Goal: Information Seeking & Learning: Find specific fact

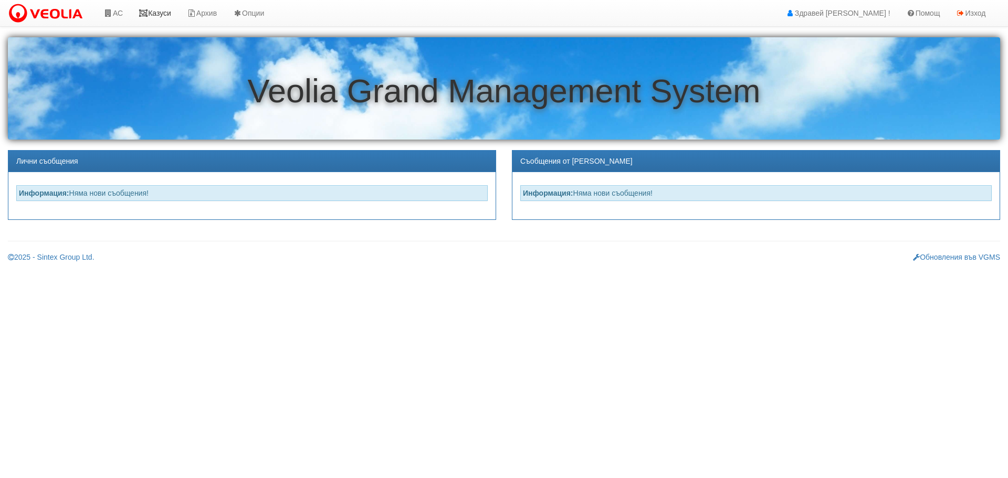
click at [164, 12] on link "Казуси" at bounding box center [155, 13] width 48 height 26
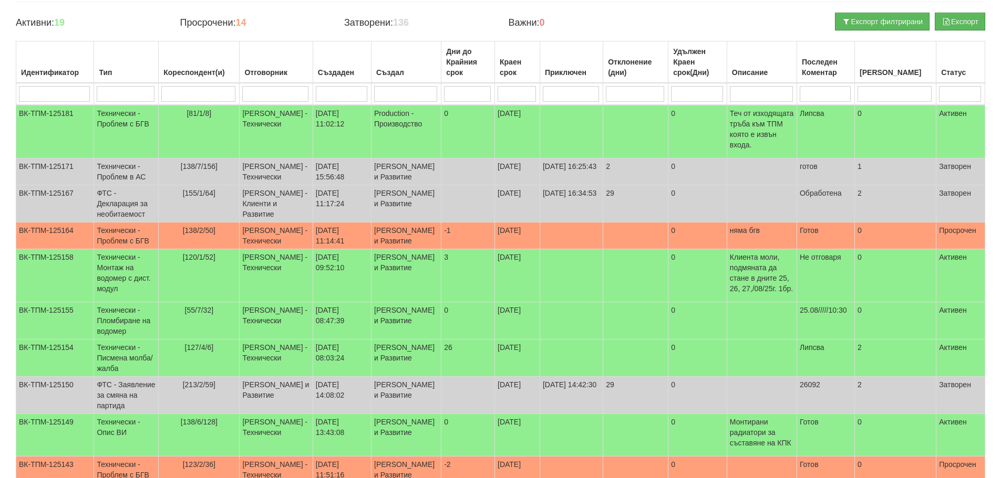
scroll to position [53, 0]
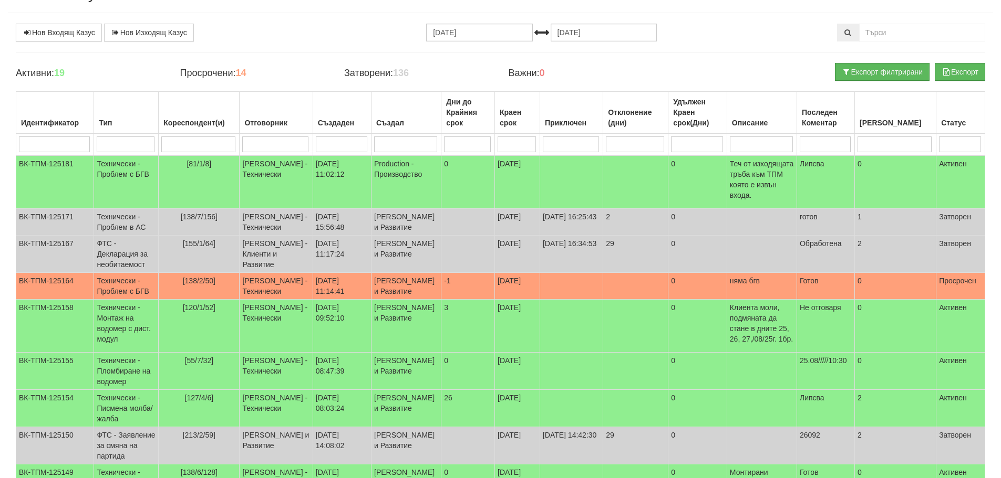
click at [850, 147] on input "search" at bounding box center [824, 145] width 51 height 16
type input "25"
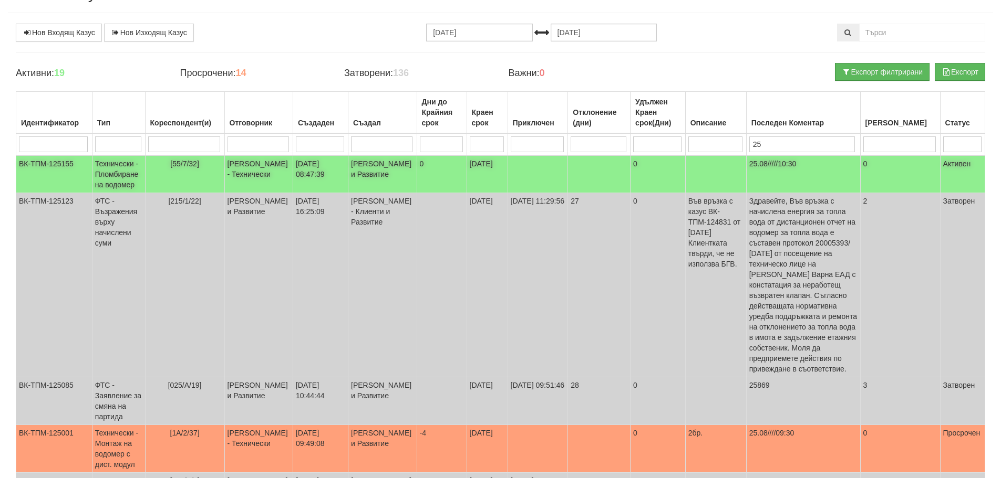
type input "25"
click at [482, 174] on td "[DATE]" at bounding box center [486, 174] width 41 height 38
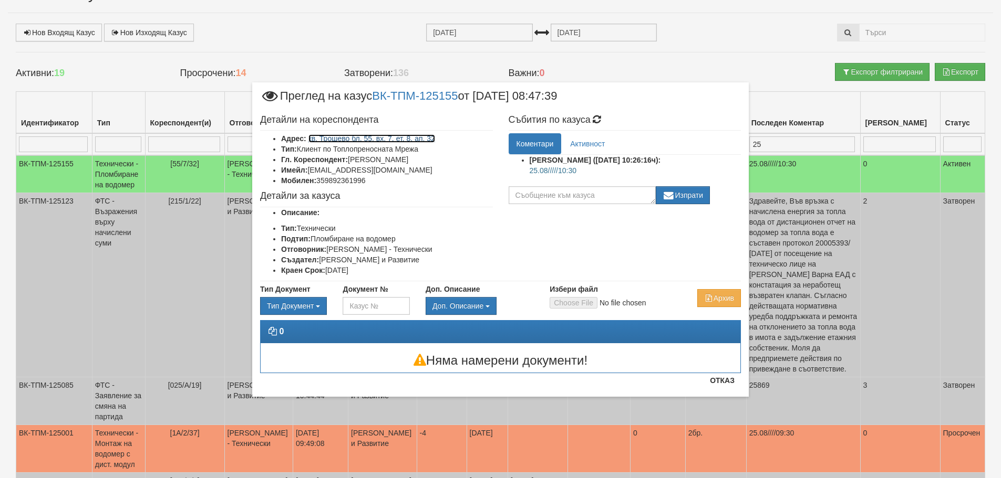
click at [404, 138] on link "кв. Трошево бл. 55, вх. 7, ет. 8, ап. 32" at bounding box center [371, 138] width 127 height 8
click at [724, 383] on button "Отказ" at bounding box center [721, 380] width 37 height 17
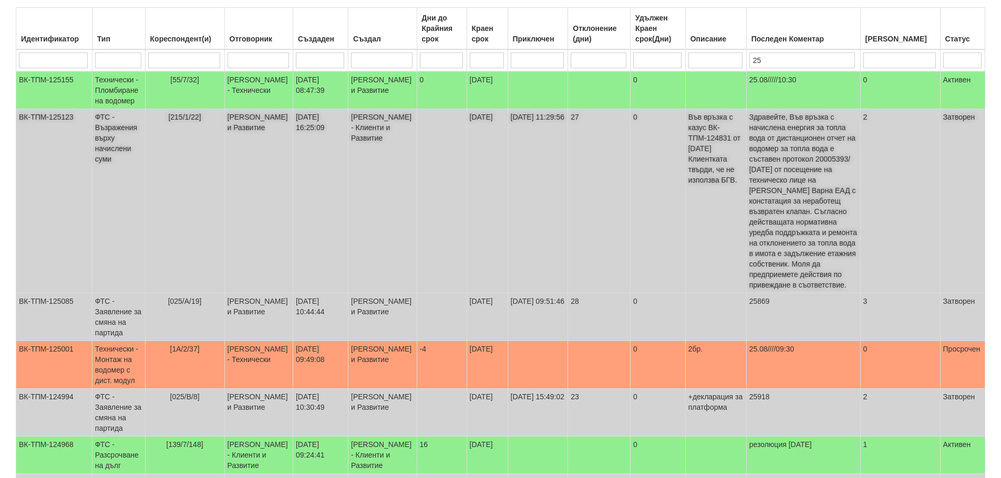
scroll to position [210, 0]
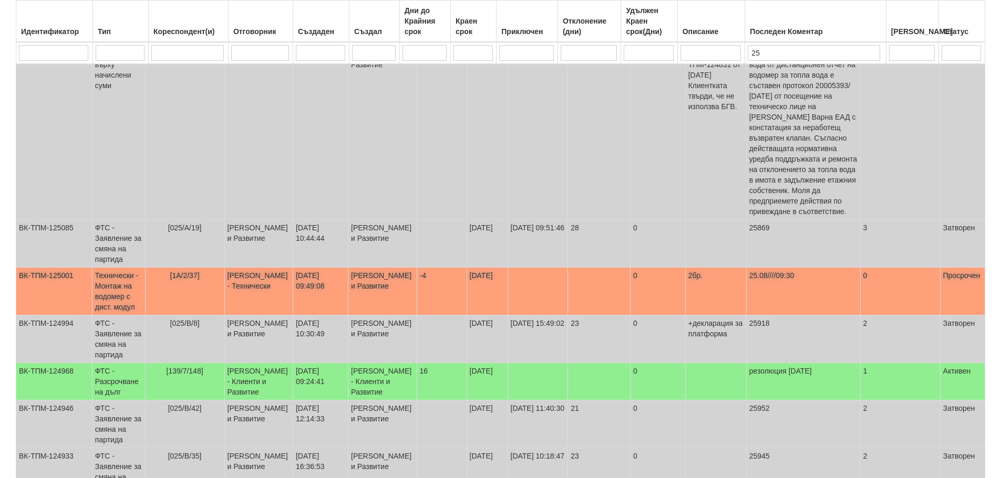
click at [483, 268] on td "[DATE]" at bounding box center [486, 292] width 41 height 48
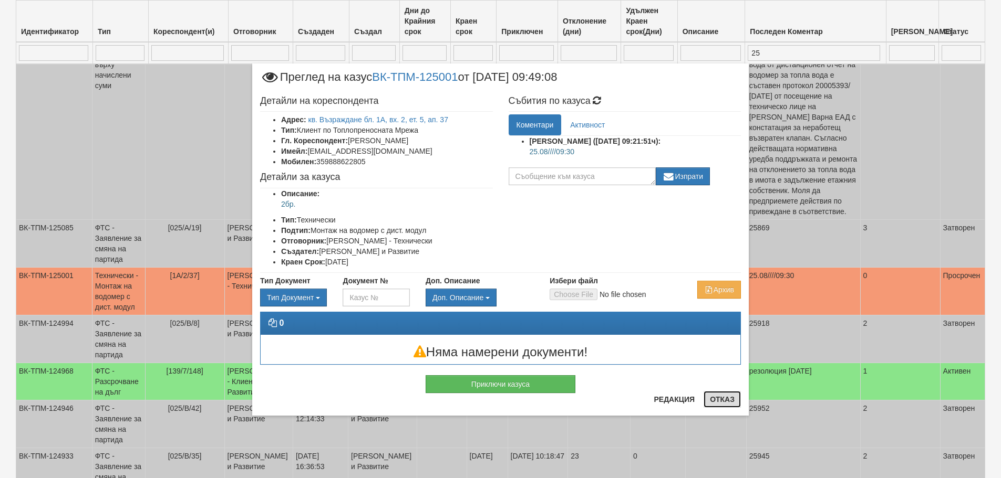
click at [727, 402] on button "Отказ" at bounding box center [721, 399] width 37 height 17
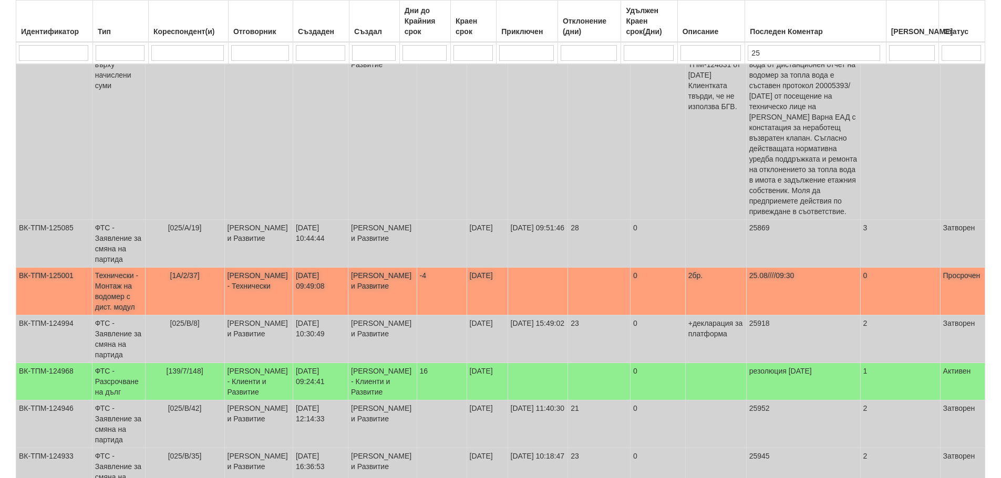
click at [507, 268] on td at bounding box center [537, 292] width 60 height 48
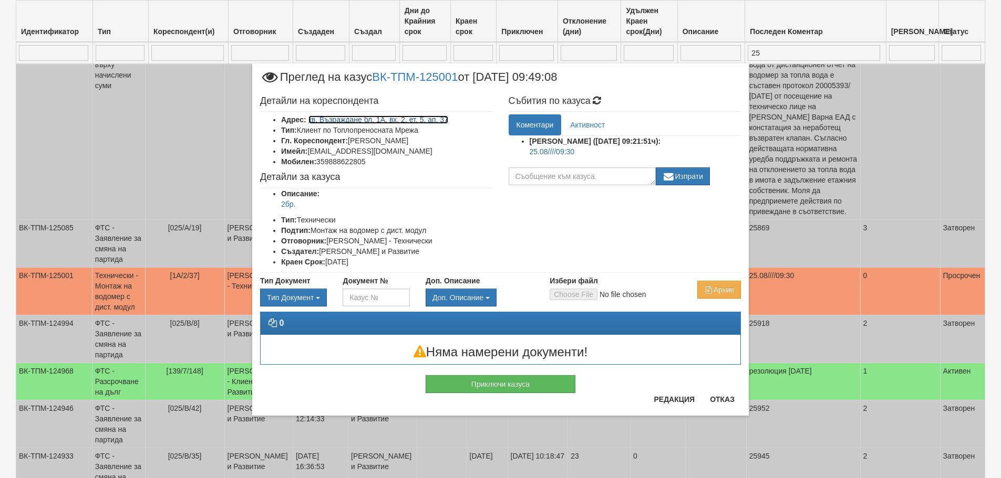
click at [365, 118] on link "кв. Възраждане бл. 1А, вх. 2, ет. 5, ап. 37" at bounding box center [378, 120] width 140 height 8
click at [722, 399] on button "Отказ" at bounding box center [721, 399] width 37 height 17
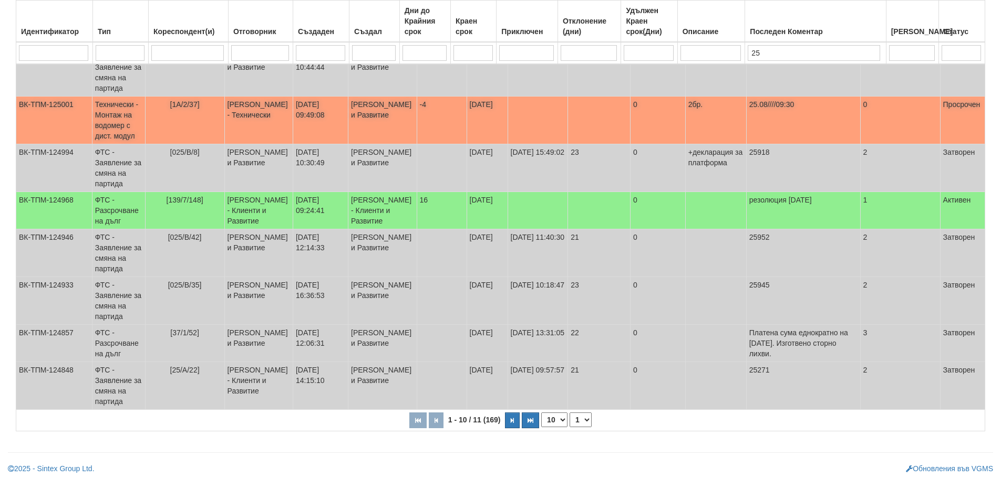
scroll to position [385, 0]
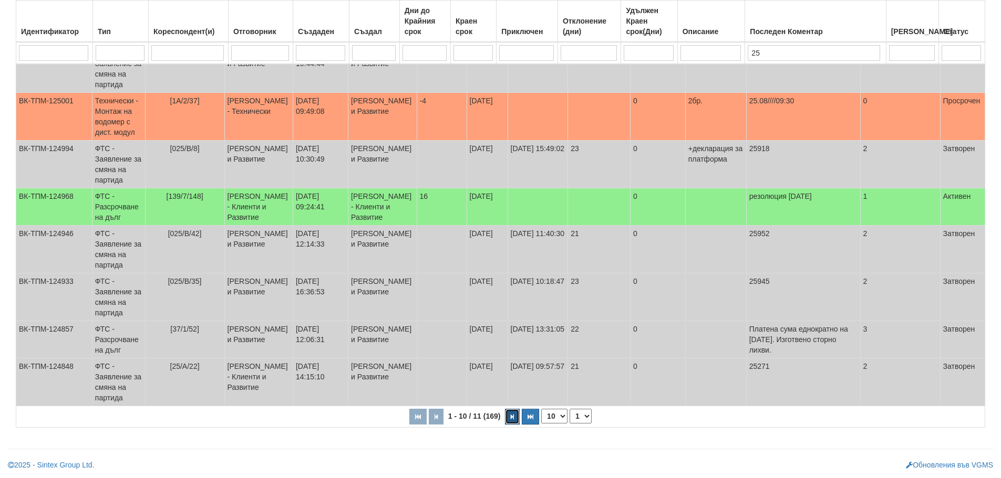
click at [511, 420] on icon "button" at bounding box center [512, 417] width 3 height 6
select select "2"
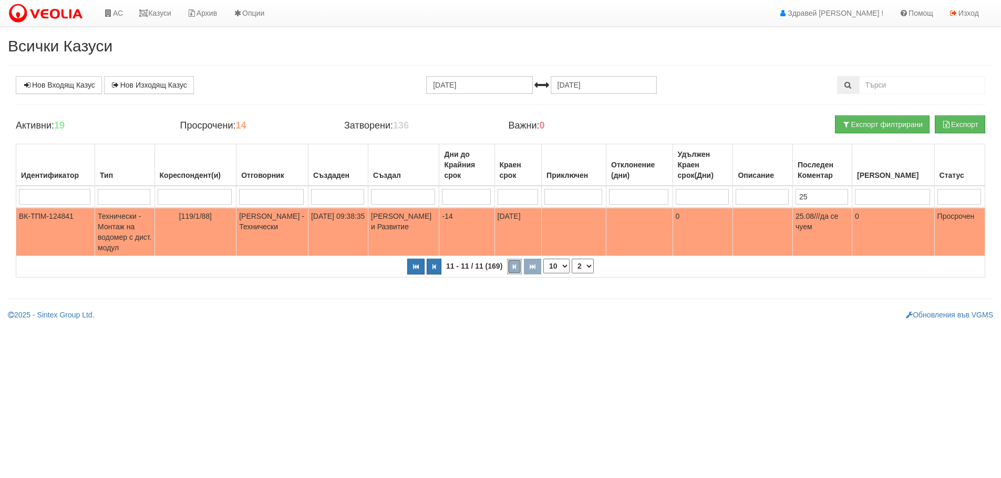
scroll to position [0, 0]
click at [402, 225] on td "[PERSON_NAME] и Развитие" at bounding box center [406, 232] width 71 height 48
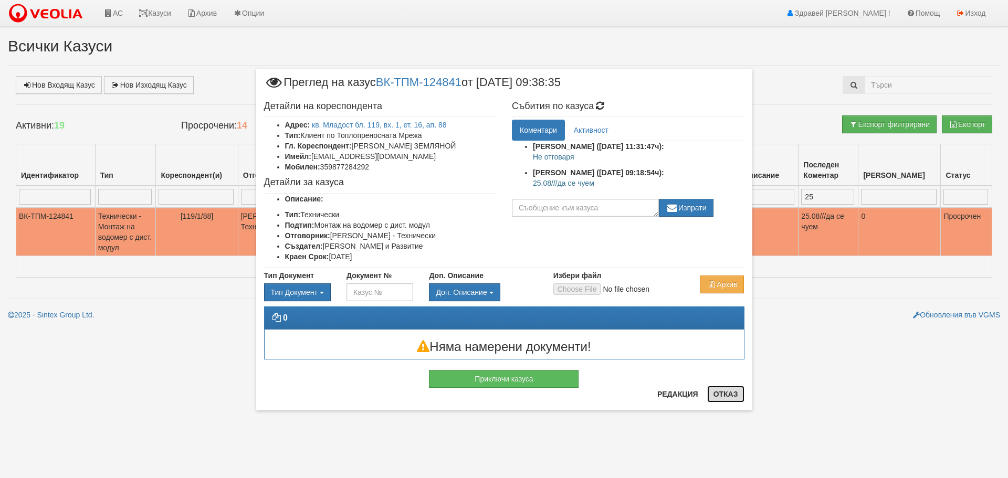
click at [724, 393] on button "Отказ" at bounding box center [726, 394] width 37 height 17
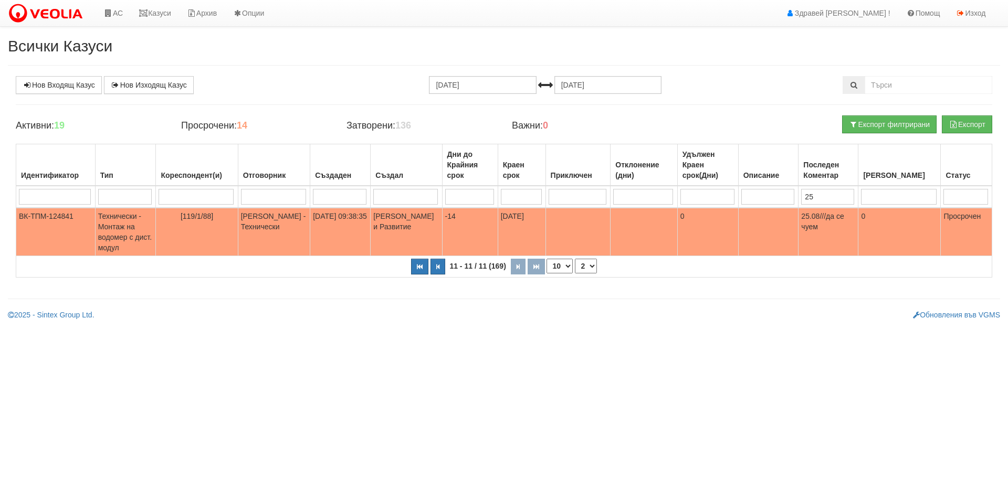
click at [192, 199] on input "search" at bounding box center [196, 197] width 75 height 16
type input "11"
select select "1"
type input "113"
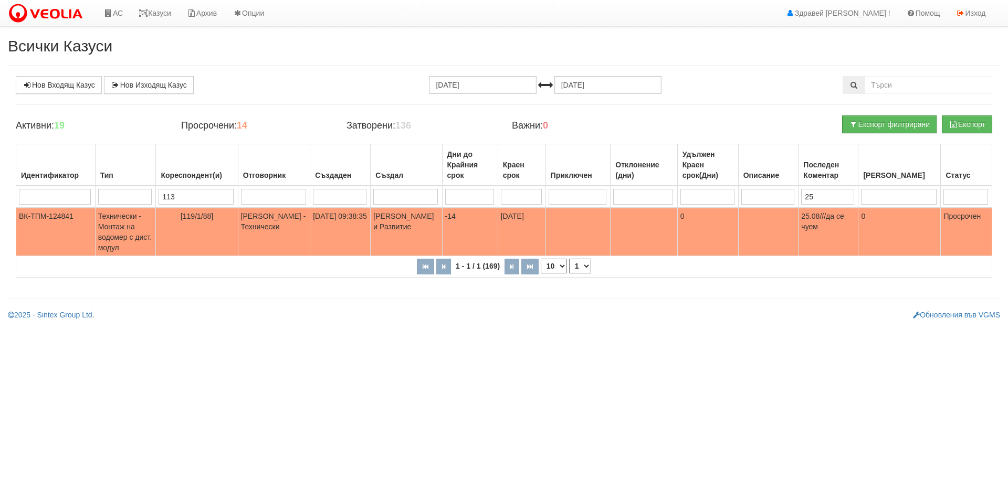
type input "113"
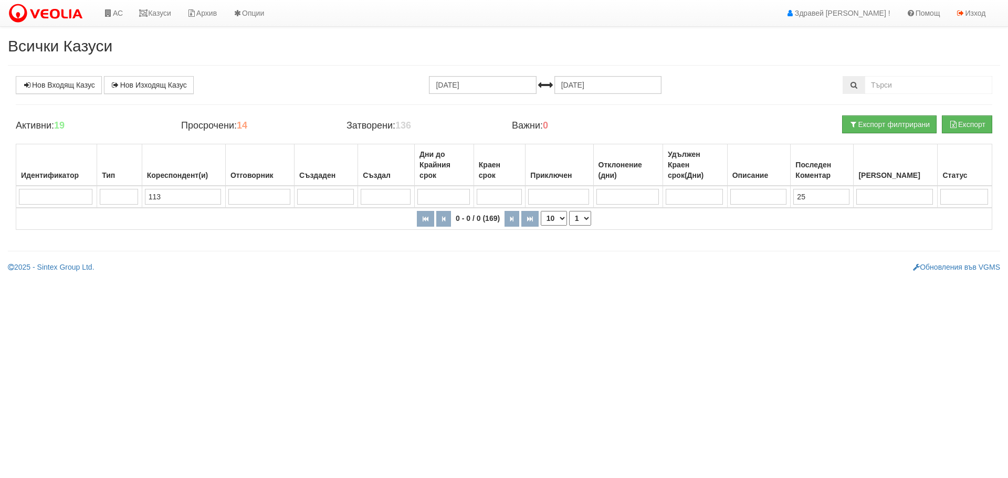
type input "113"
click at [830, 194] on input "25" at bounding box center [822, 197] width 56 height 16
type input "2"
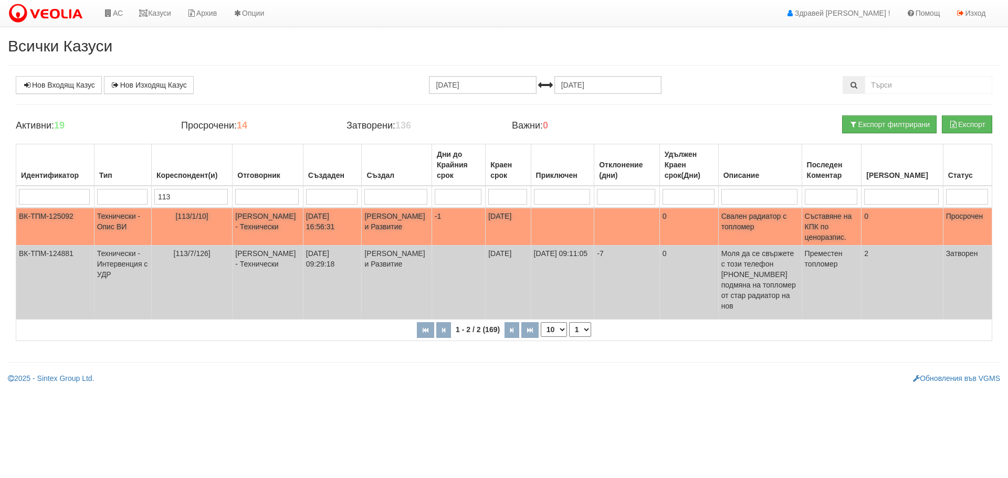
click at [500, 228] on td "[DATE]" at bounding box center [508, 227] width 45 height 38
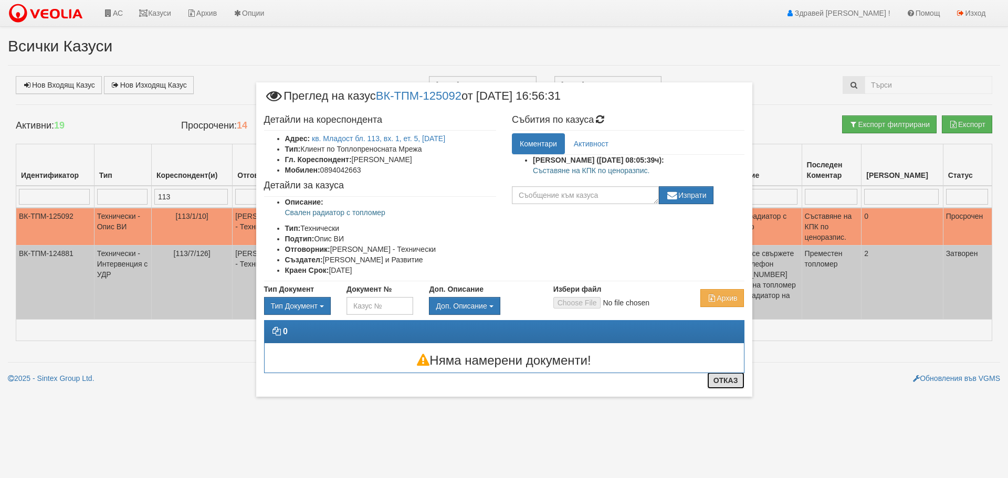
drag, startPoint x: 726, startPoint y: 385, endPoint x: 725, endPoint y: 380, distance: 5.4
click at [727, 384] on button "Отказ" at bounding box center [726, 380] width 37 height 17
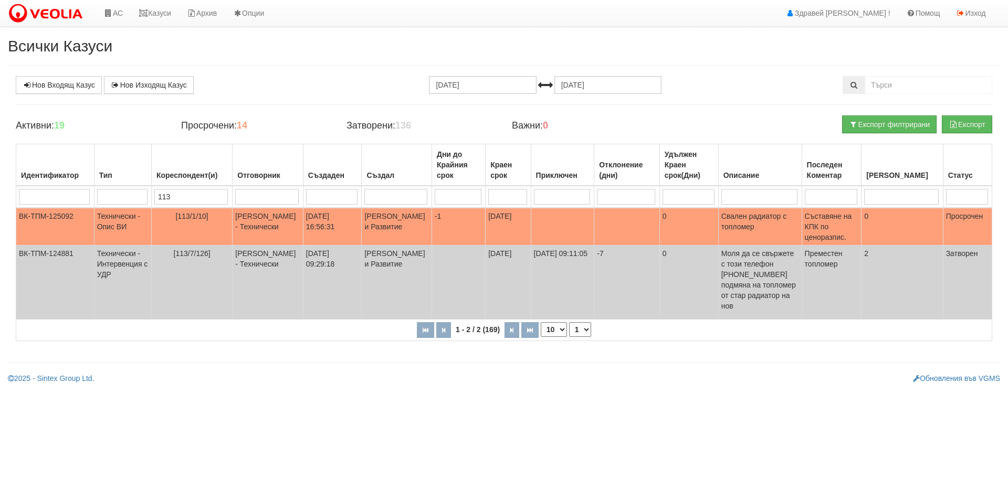
click at [220, 195] on input "113" at bounding box center [191, 197] width 74 height 16
type input "1"
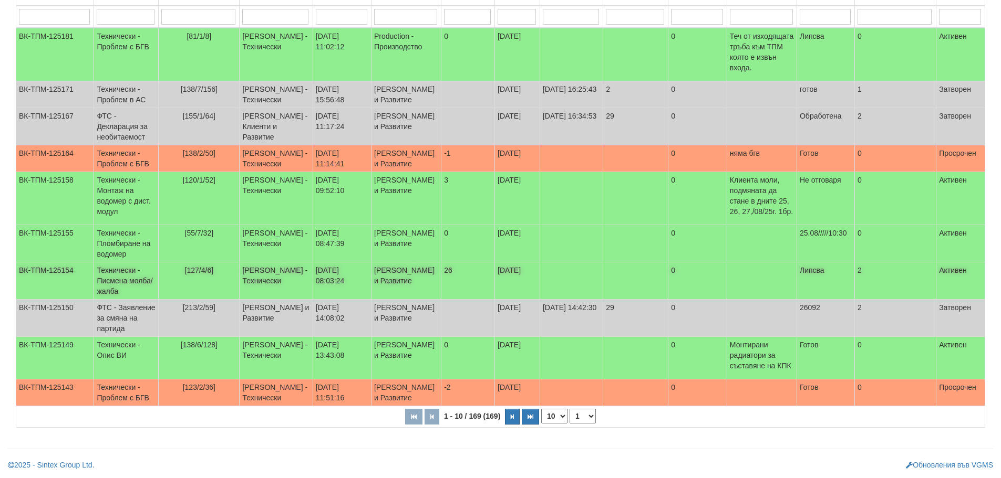
scroll to position [201, 0]
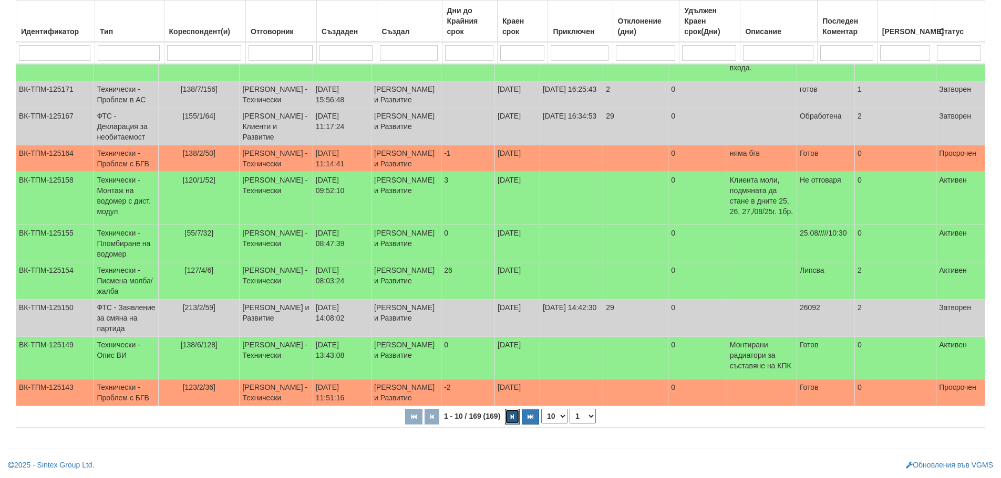
click at [508, 414] on button "button" at bounding box center [512, 417] width 15 height 16
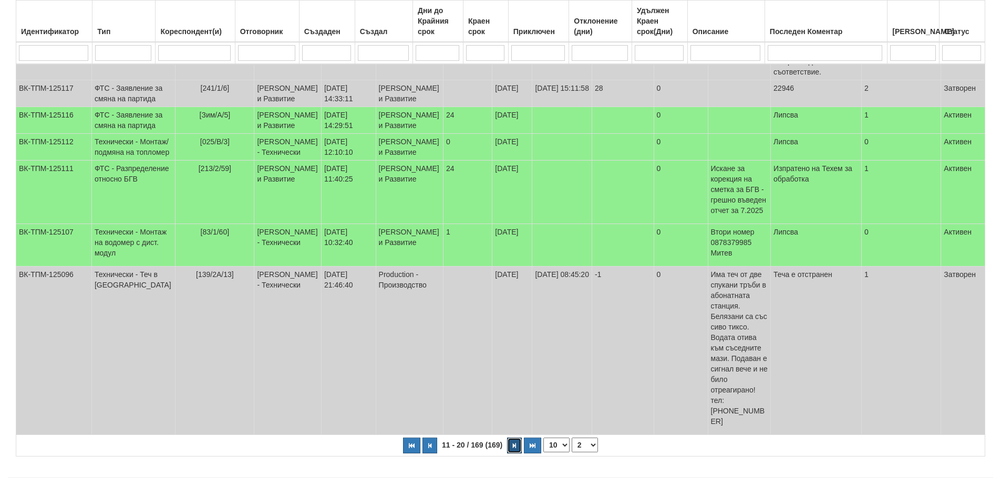
scroll to position [501, 0]
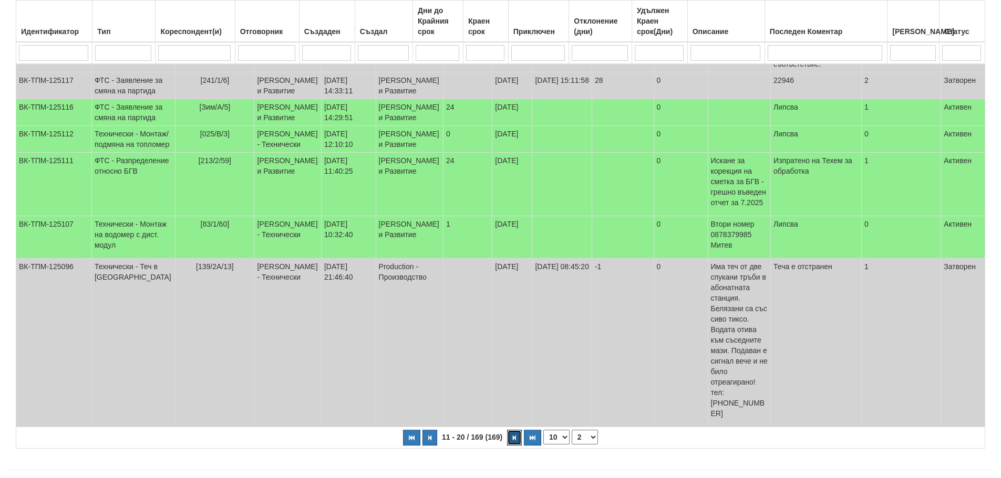
click at [512, 430] on button "button" at bounding box center [514, 438] width 15 height 16
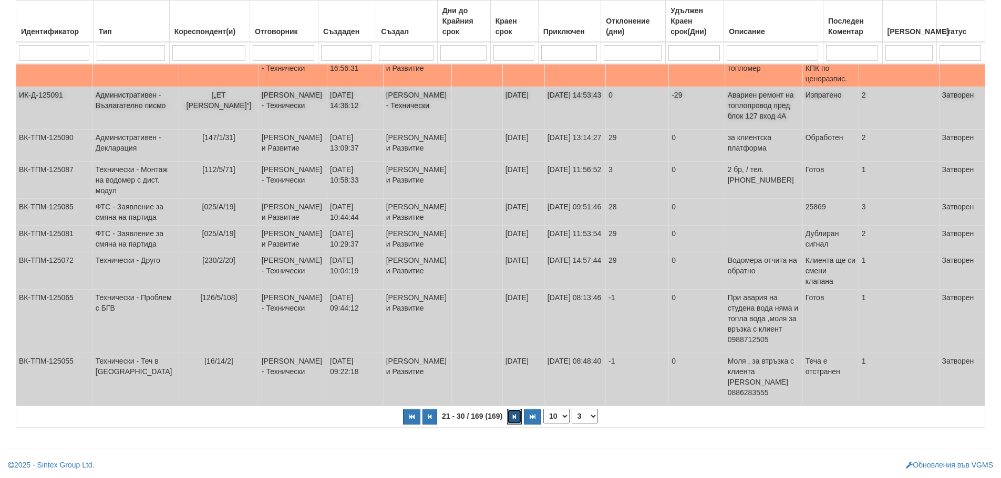
scroll to position [317, 0]
click at [515, 412] on button "button" at bounding box center [514, 417] width 15 height 16
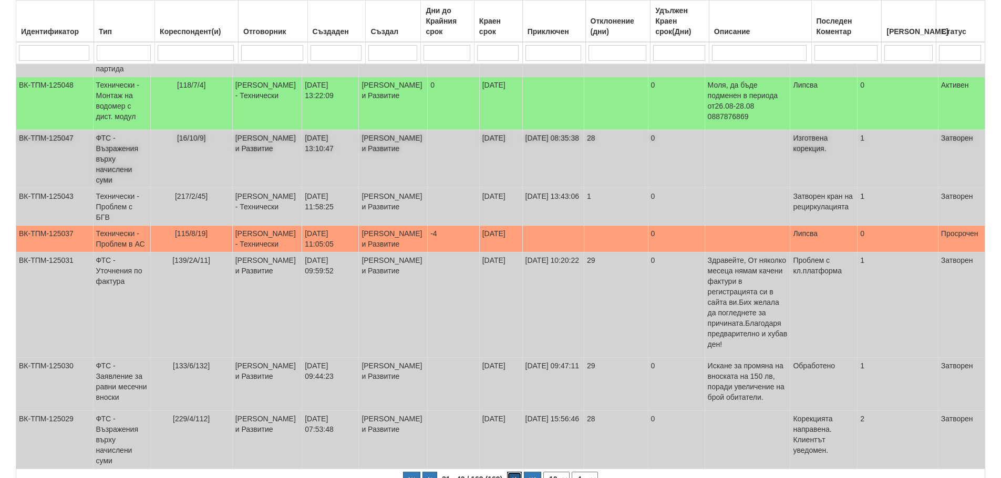
scroll to position [322, 0]
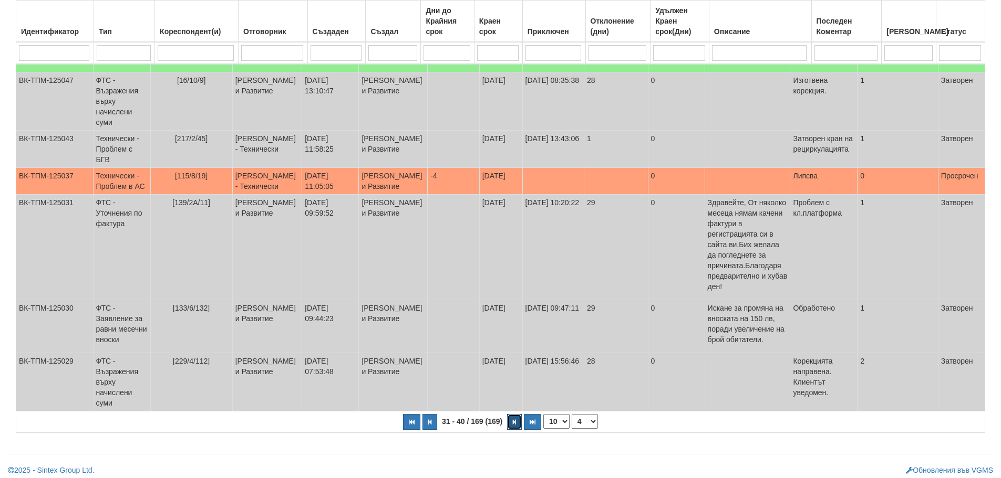
click at [513, 416] on button "button" at bounding box center [514, 422] width 15 height 16
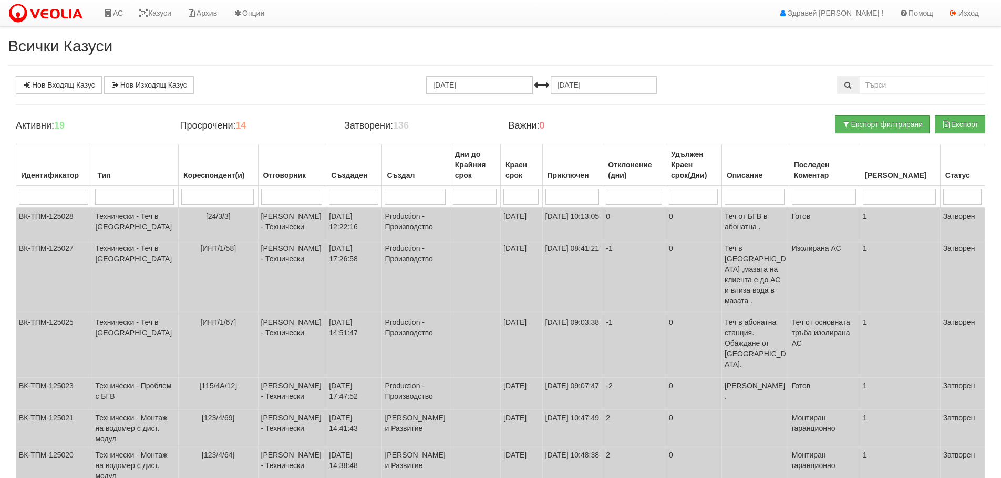
scroll to position [238, 0]
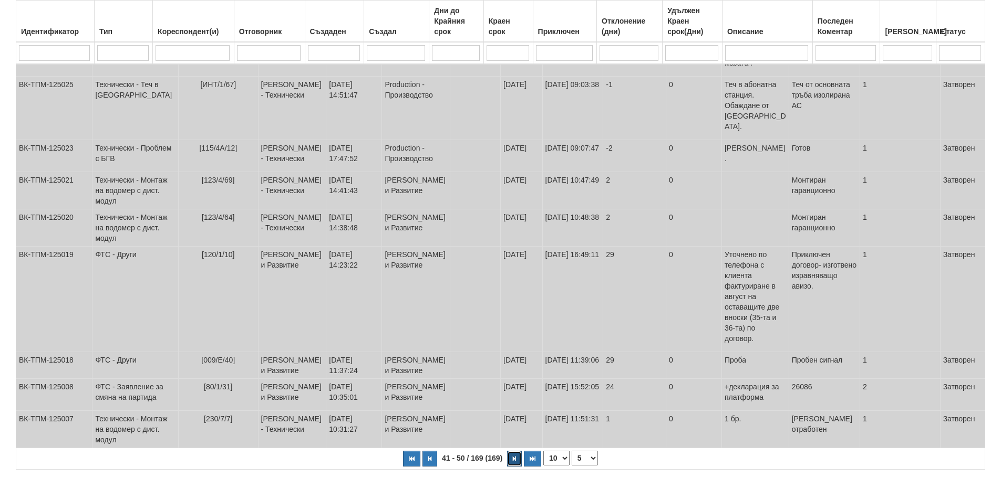
click at [513, 456] on icon "button" at bounding box center [514, 459] width 3 height 6
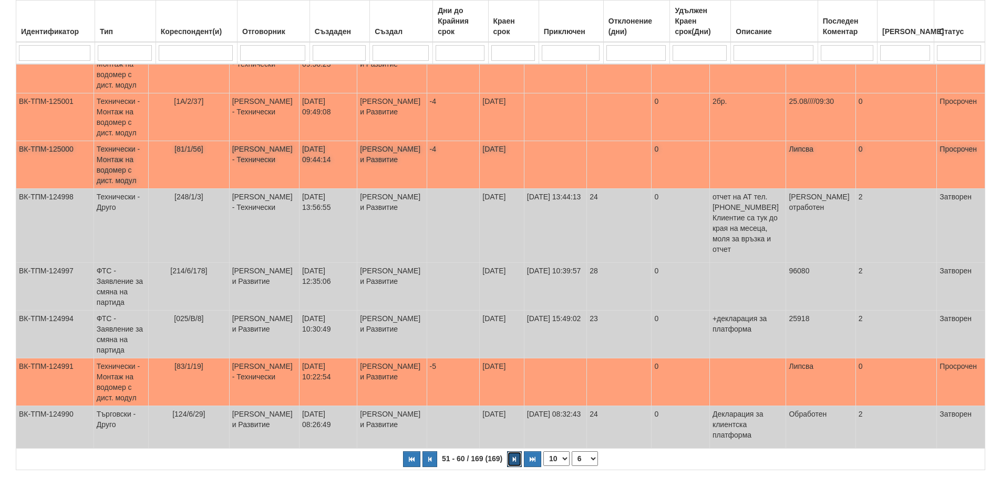
scroll to position [290, 0]
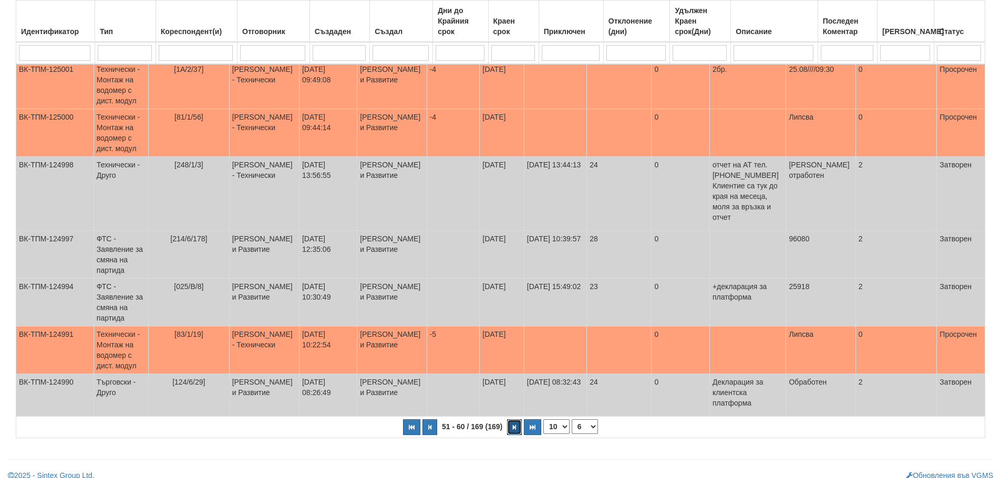
click at [511, 423] on button "button" at bounding box center [514, 428] width 15 height 16
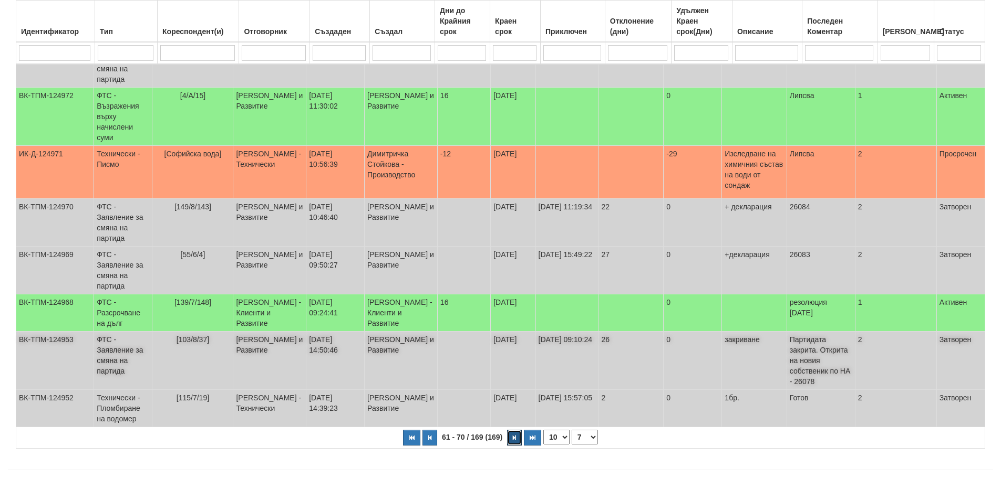
scroll to position [212, 0]
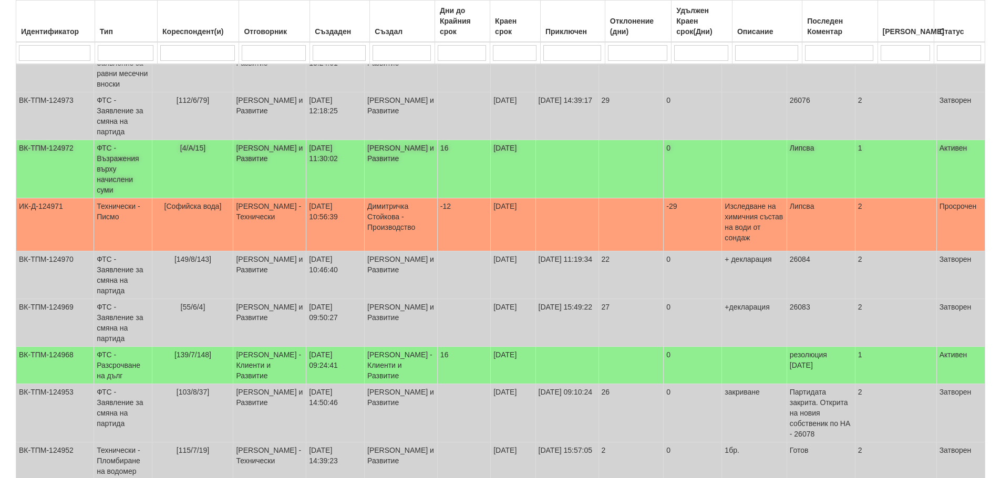
click at [142, 164] on td "ФТС - Възражения върху начислени суми" at bounding box center [123, 169] width 58 height 58
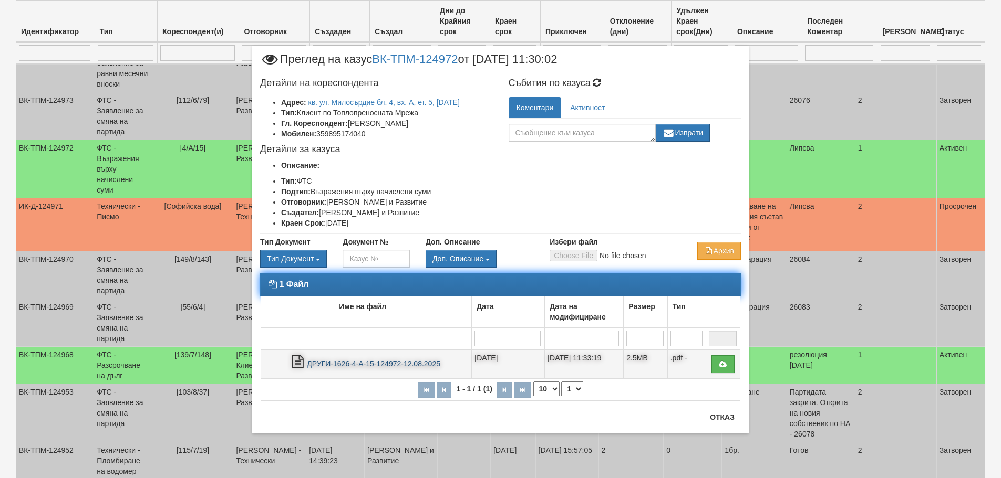
click at [393, 365] on link "ДРУГИ-1626-4-А-15-124972-12.08.2025" at bounding box center [373, 364] width 133 height 8
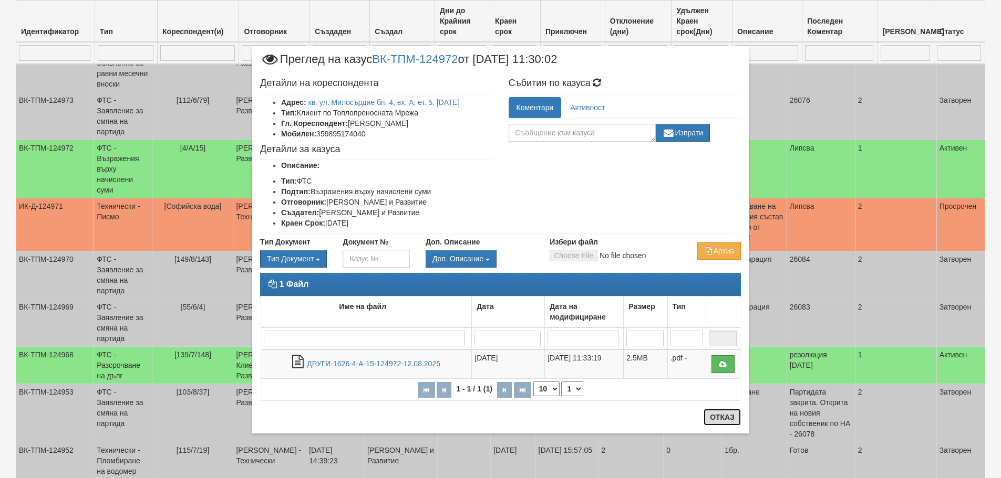
click at [724, 413] on button "Отказ" at bounding box center [721, 417] width 37 height 17
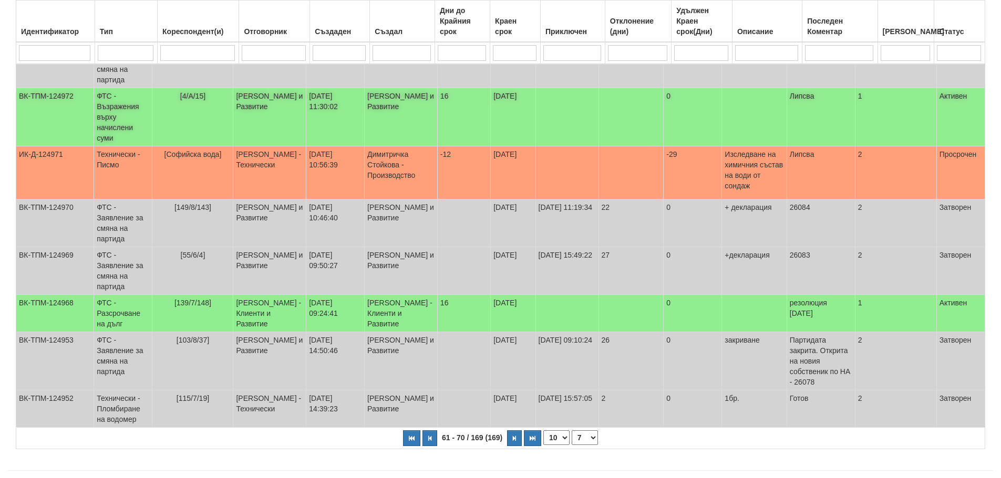
scroll to position [264, 0]
click at [514, 435] on icon "button" at bounding box center [514, 438] width 3 height 6
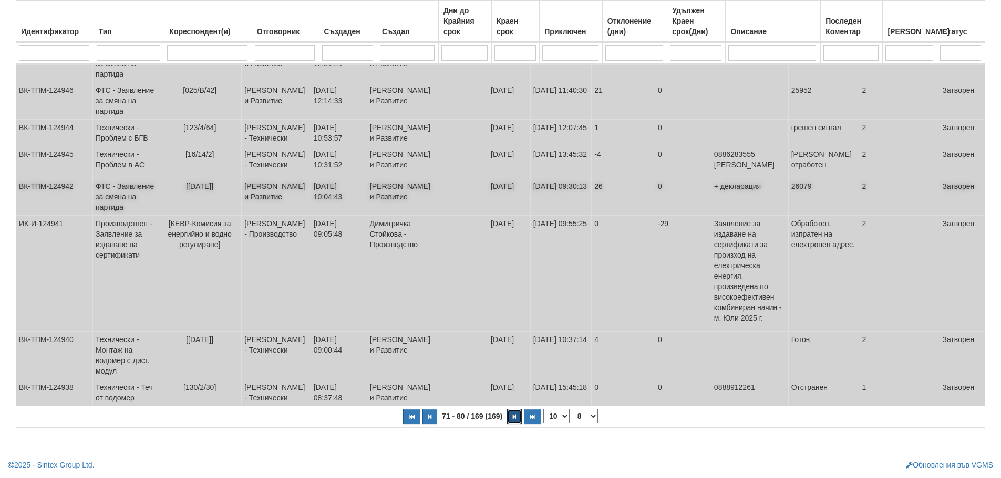
scroll to position [322, 0]
click at [511, 419] on button "button" at bounding box center [514, 417] width 15 height 16
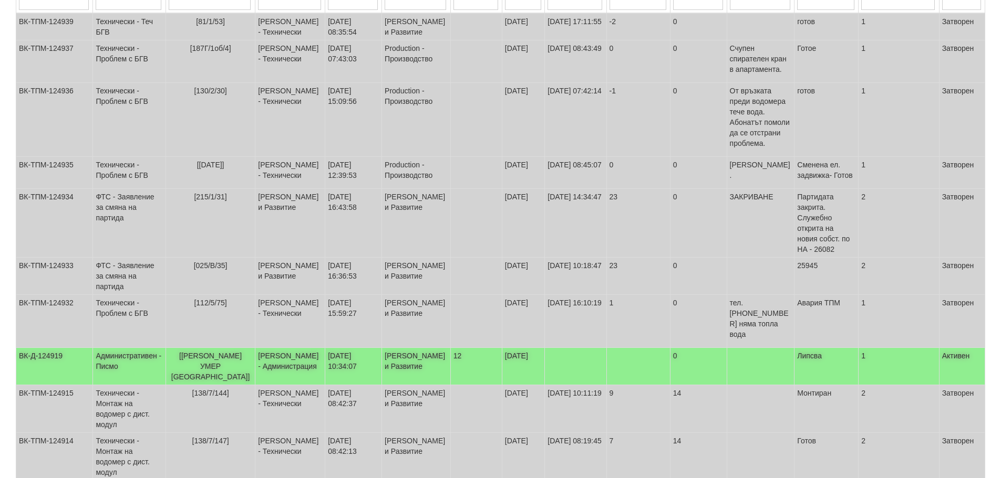
scroll to position [269, 0]
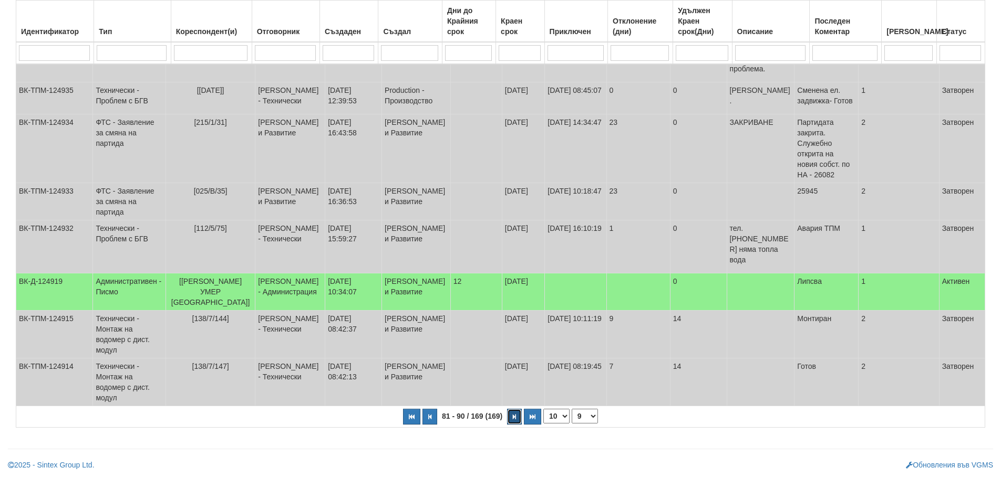
click at [515, 421] on button "button" at bounding box center [514, 417] width 15 height 16
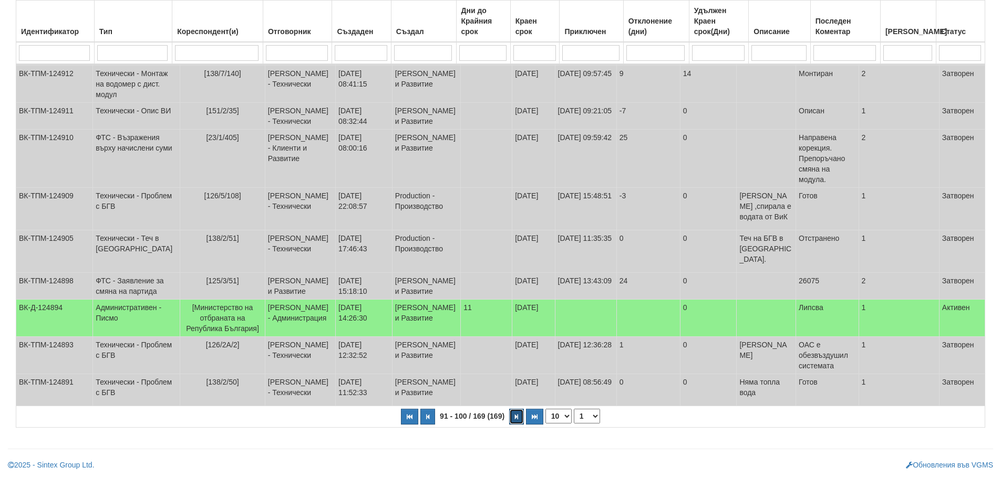
select select "10"
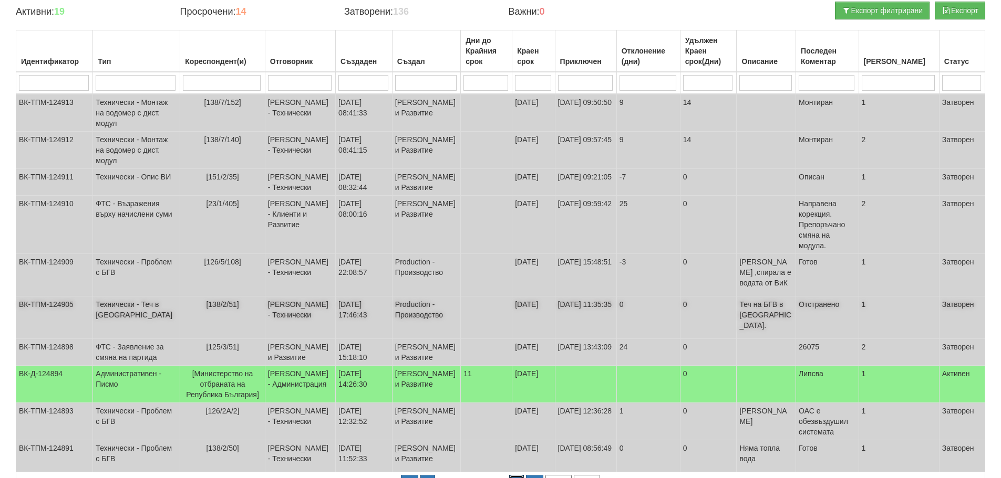
scroll to position [0, 0]
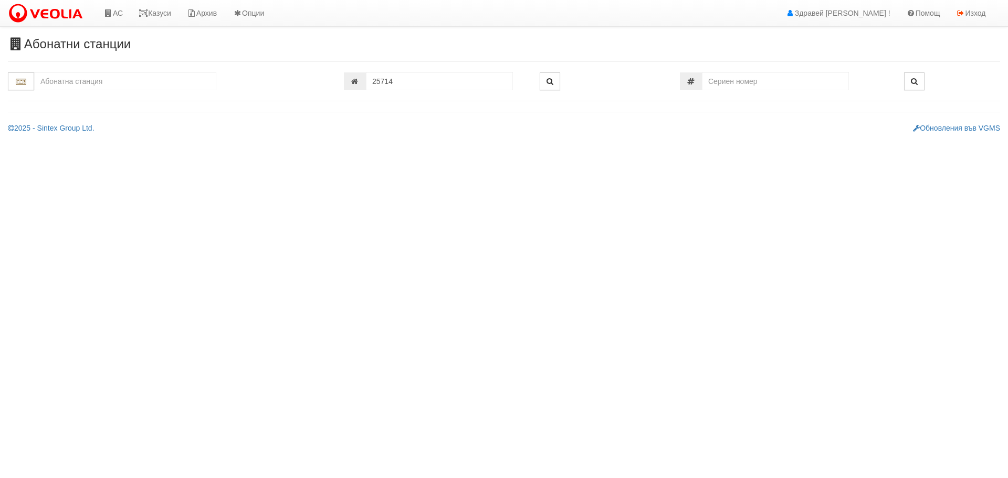
type input "055/7 - "ВЕОЛИЯ ЕНЕРДЖИ ВАРНА " ЕАД"
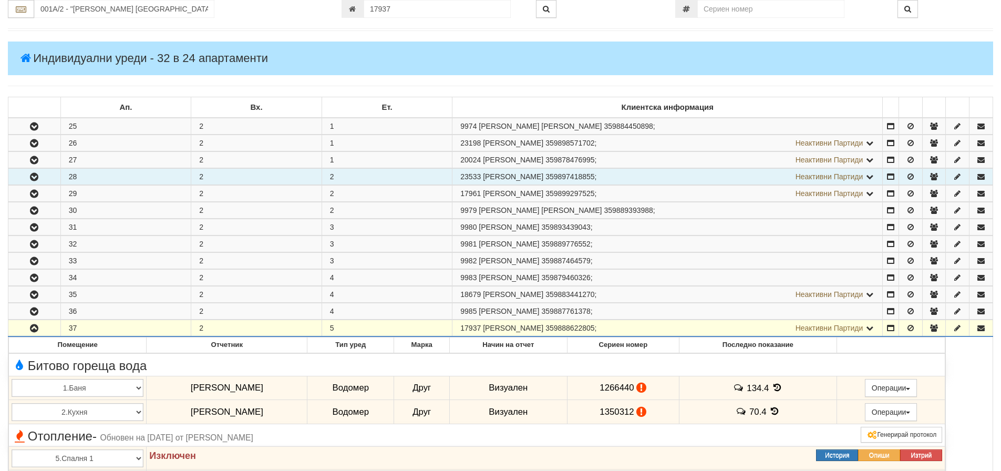
scroll to position [94, 0]
